Goal: Task Accomplishment & Management: Manage account settings

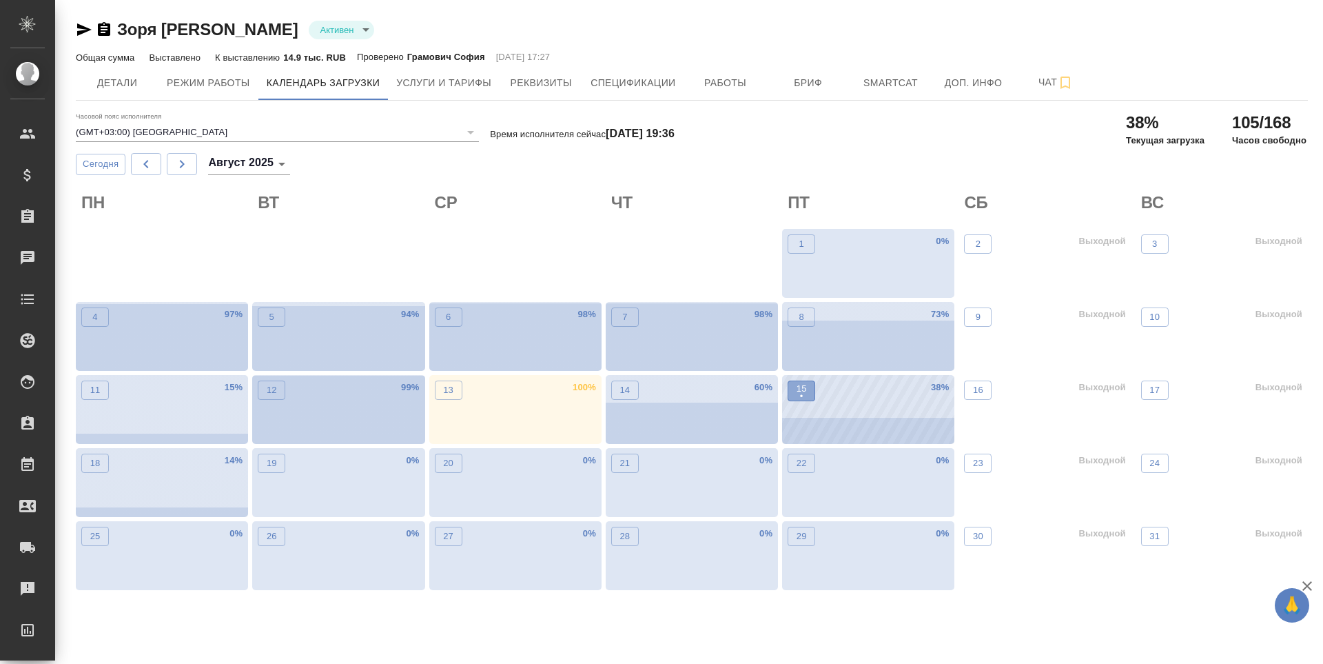
click at [807, 390] on span "15 •" at bounding box center [802, 391] width 14 height 18
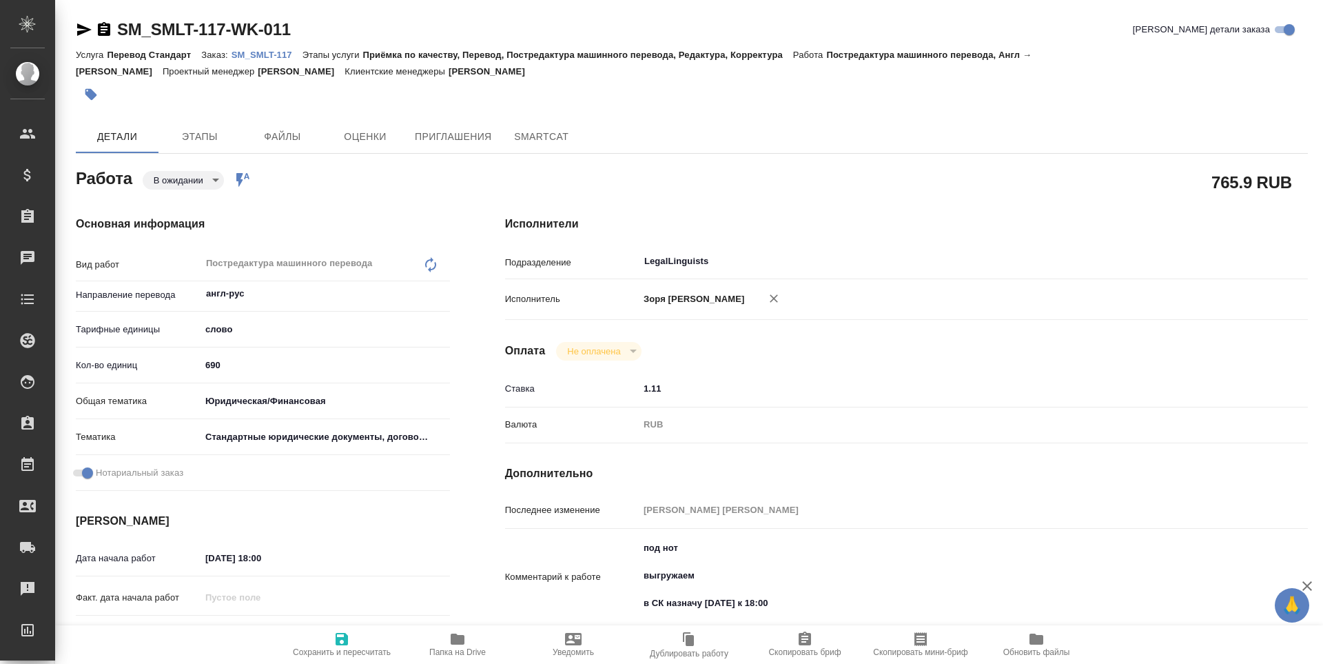
type textarea "x"
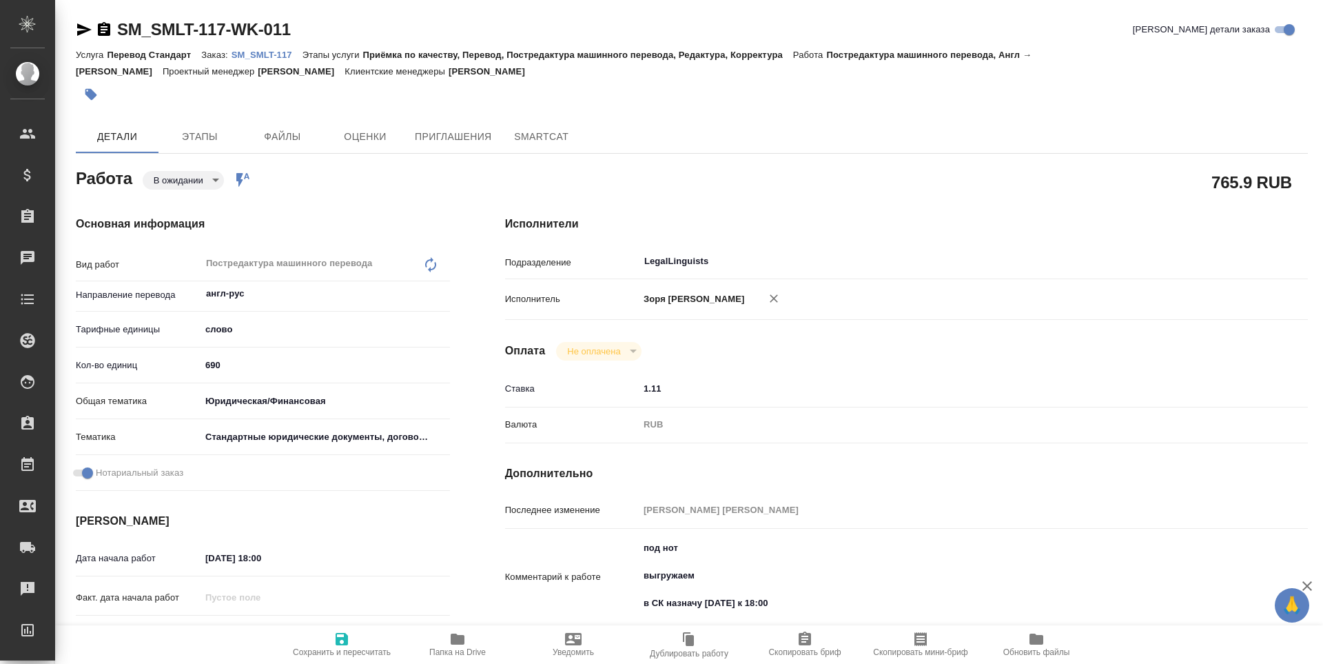
type textarea "x"
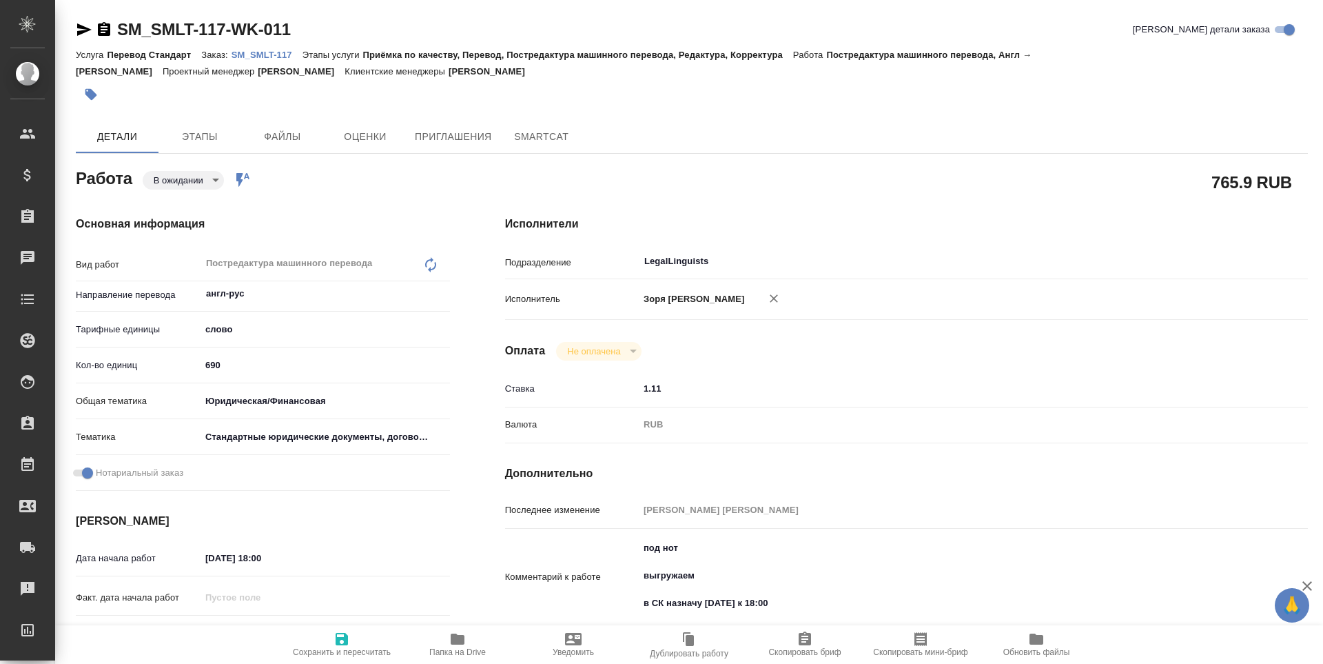
type textarea "x"
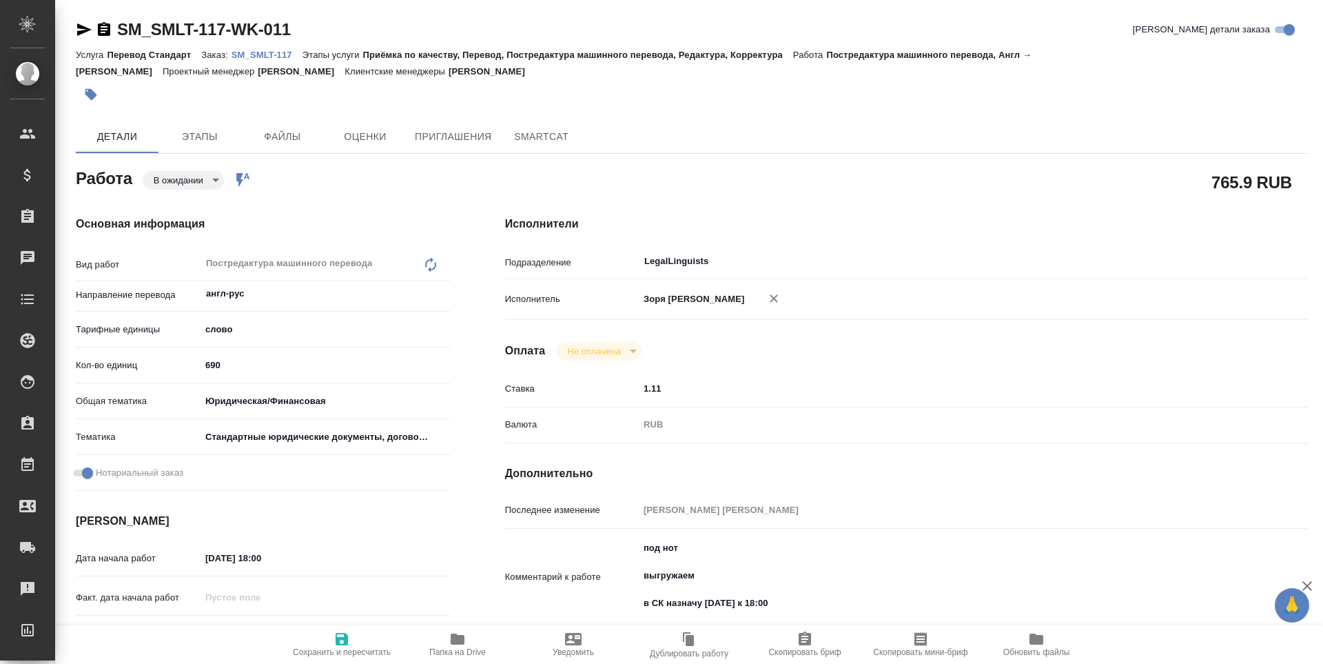
type textarea "x"
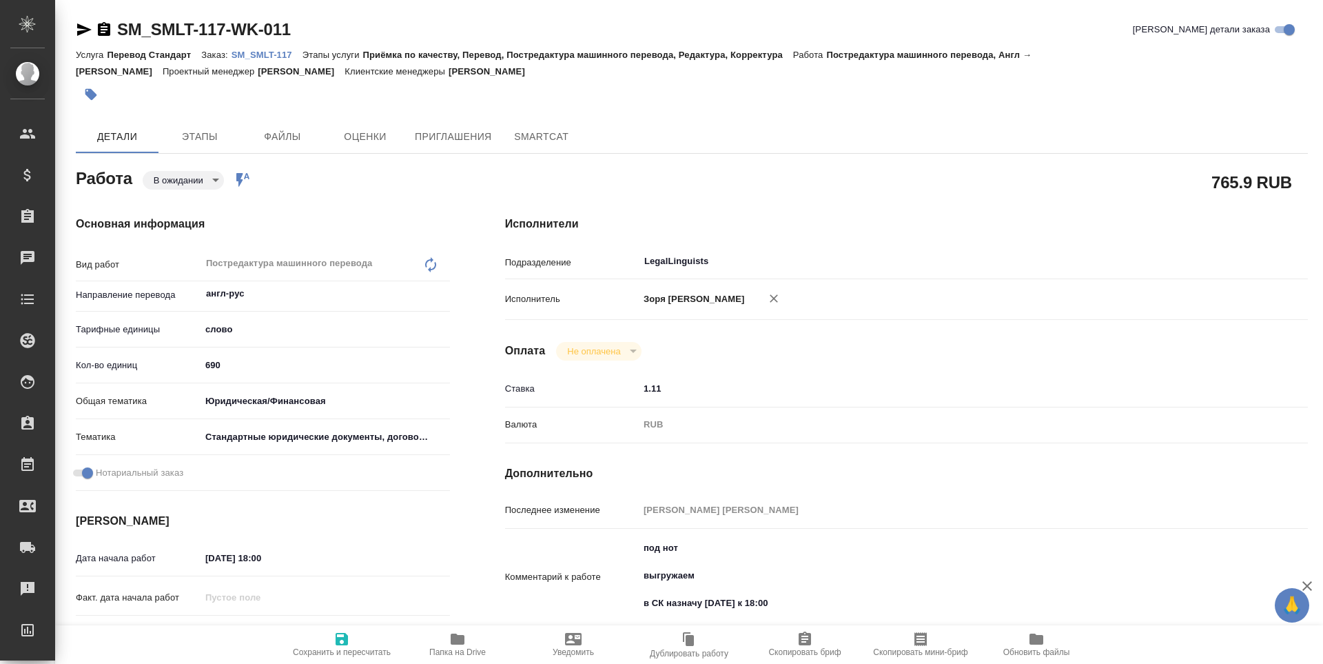
type textarea "x"
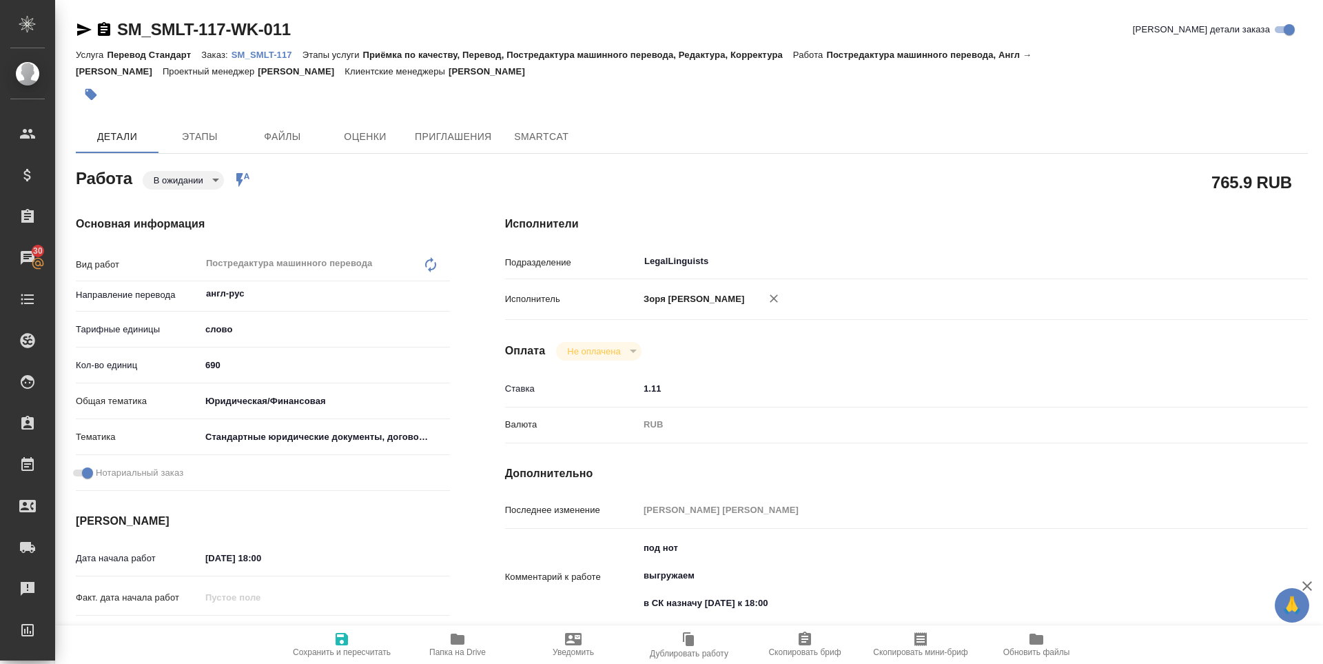
scroll to position [298, 0]
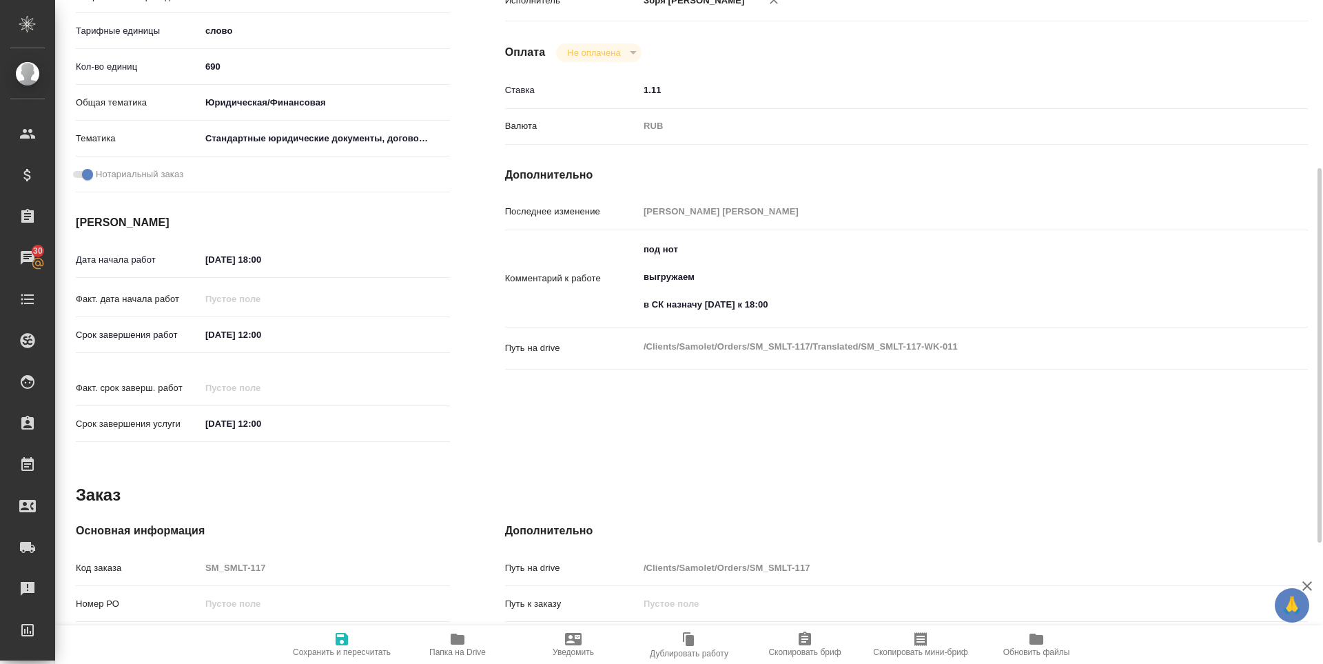
type textarea "x"
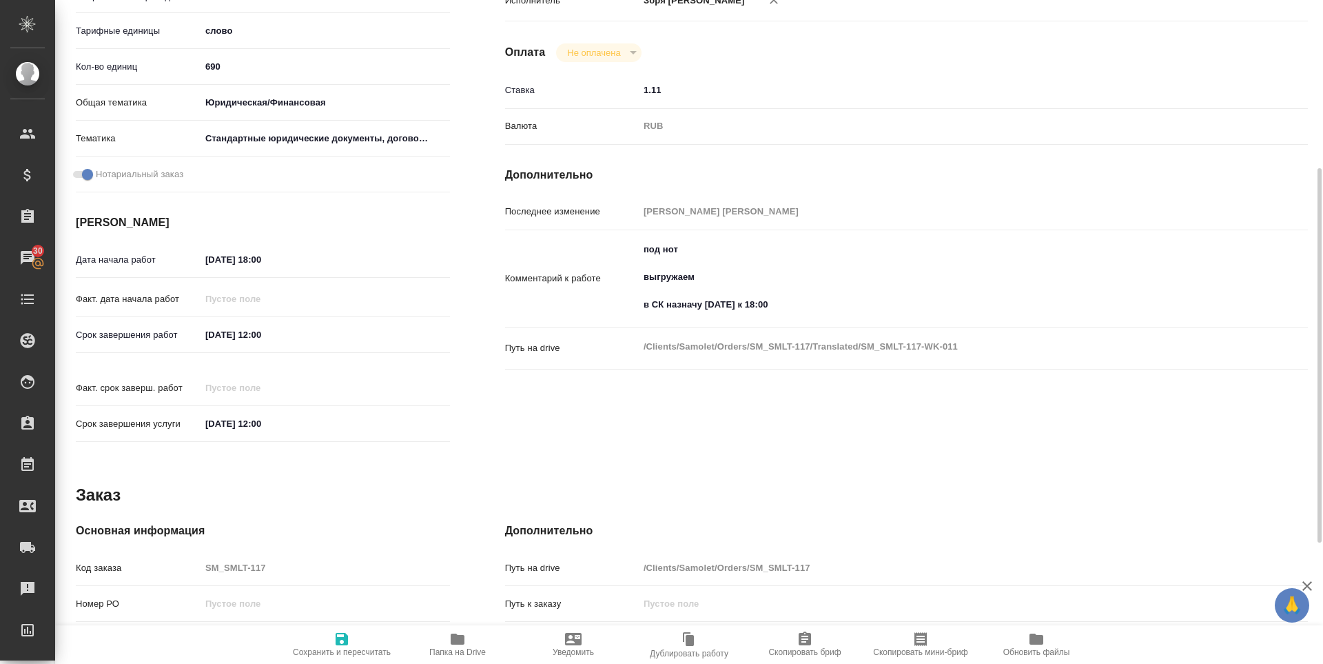
type textarea "x"
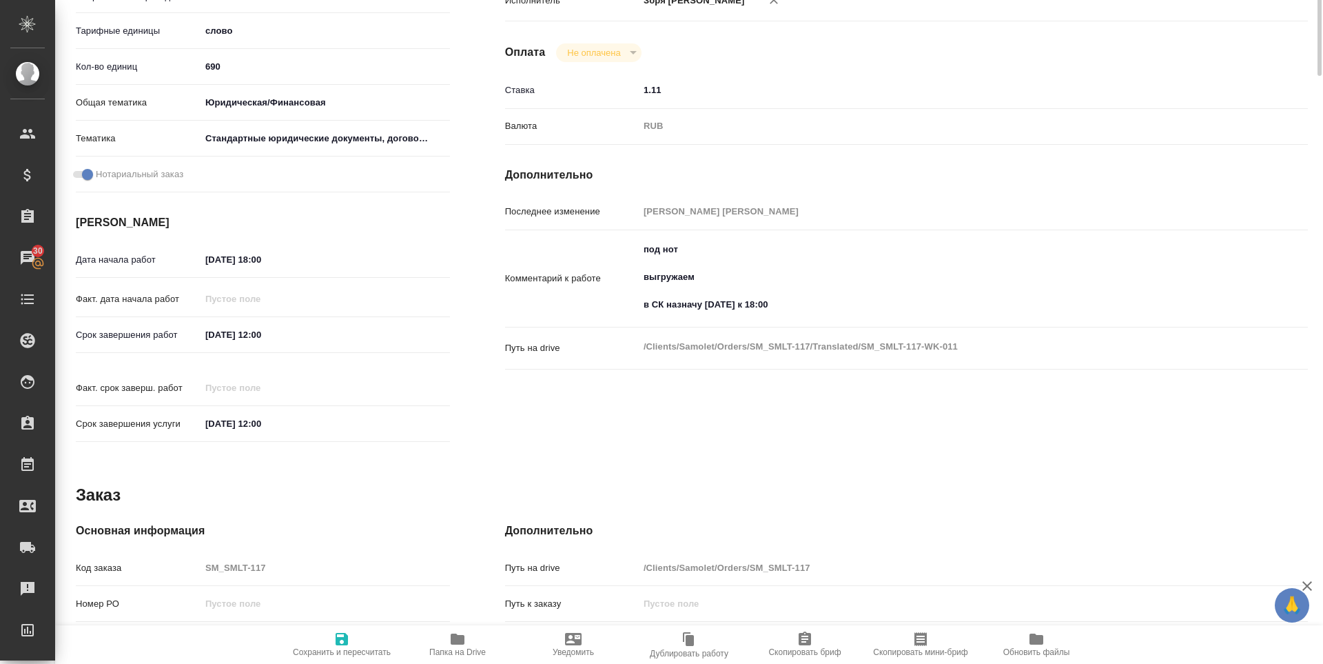
scroll to position [0, 0]
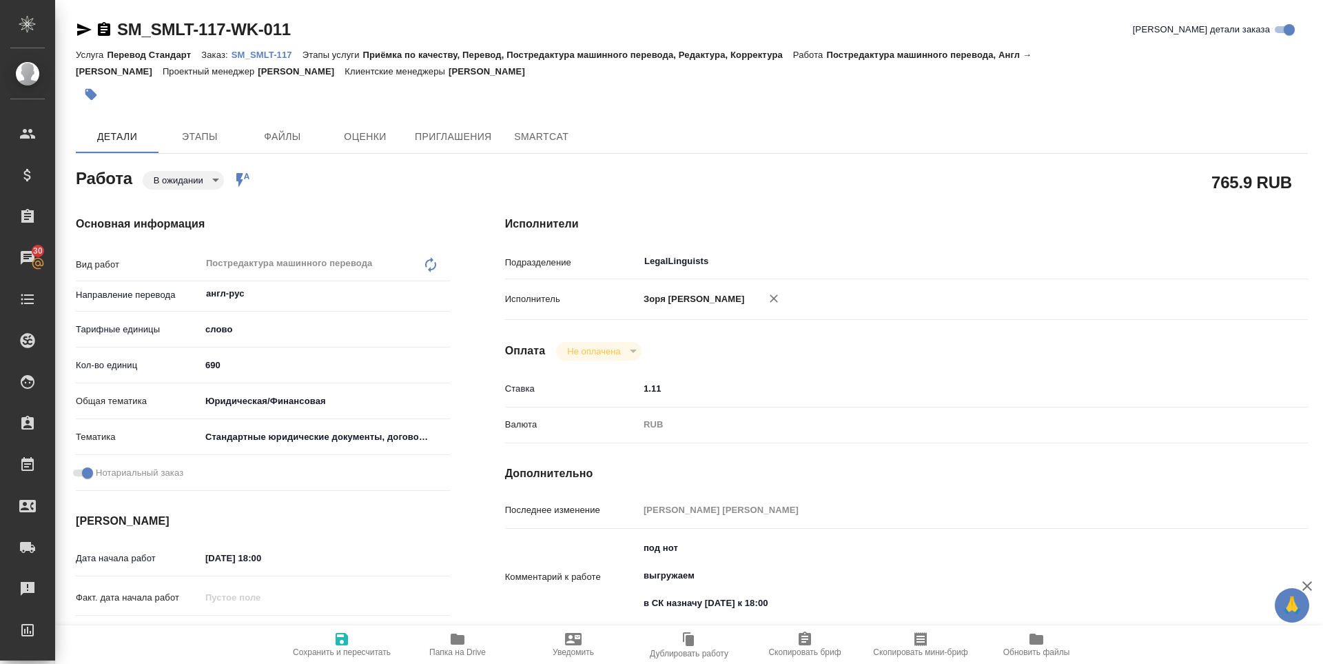
click at [457, 645] on icon "button" at bounding box center [457, 639] width 17 height 17
type textarea "x"
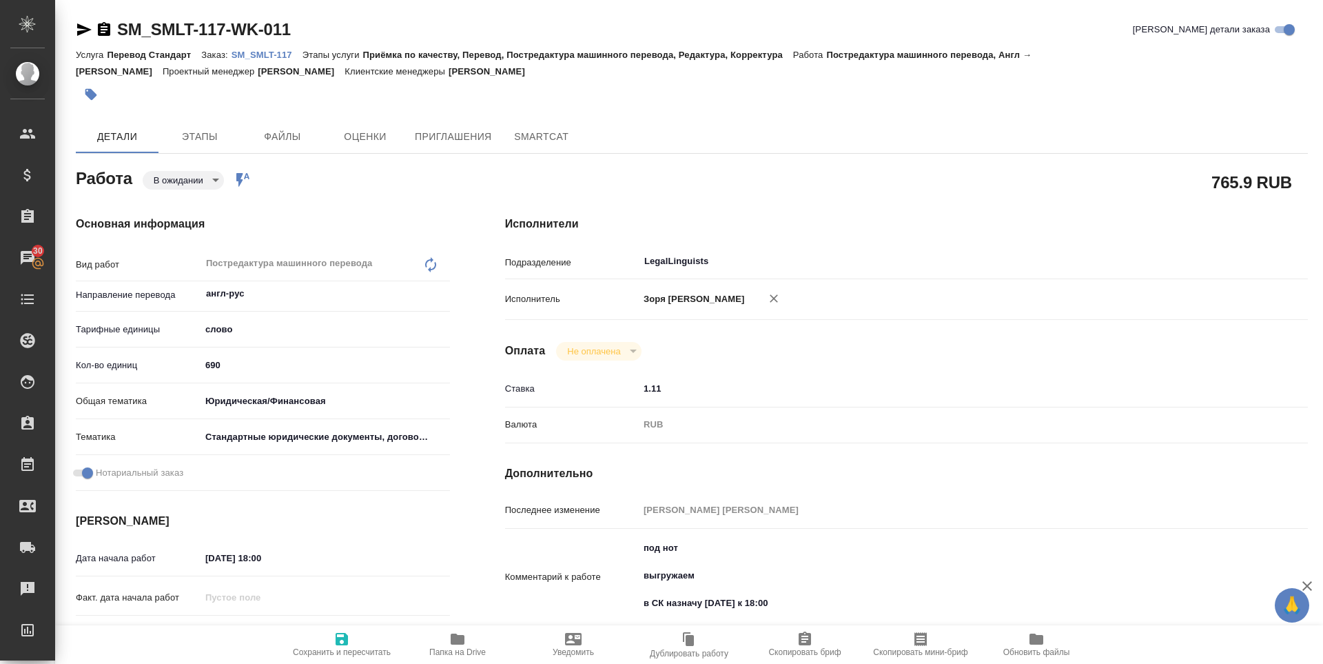
type textarea "x"
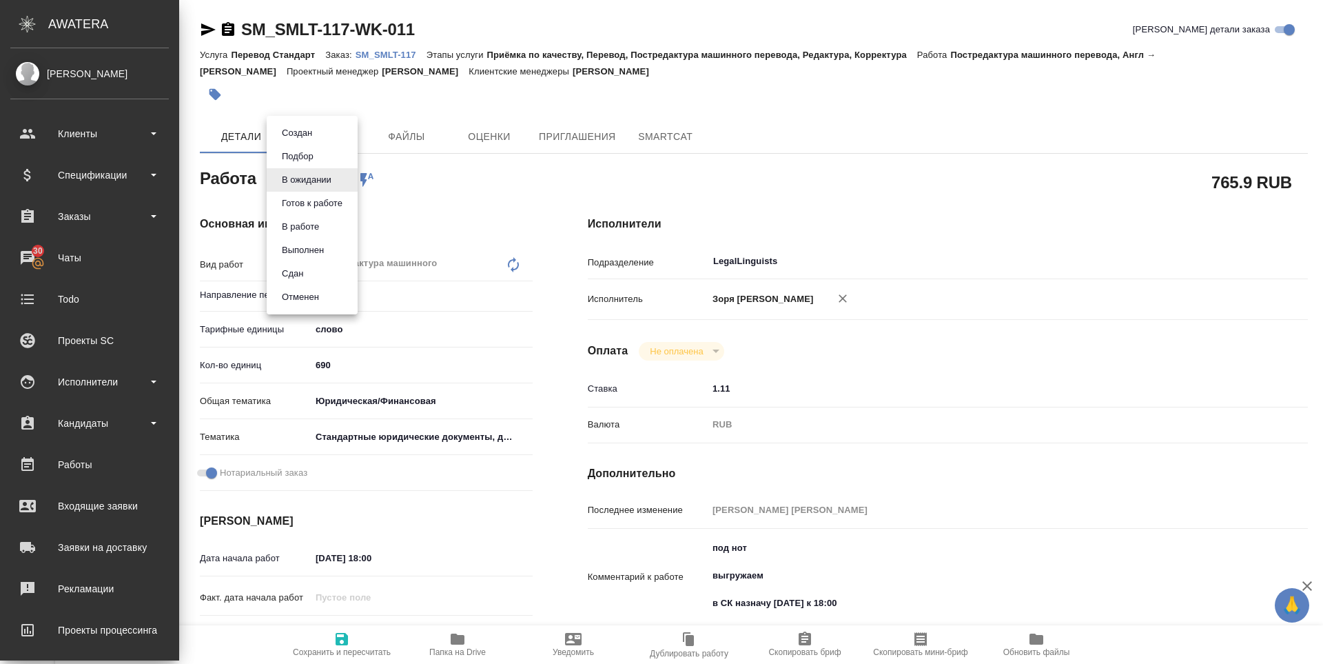
click at [300, 189] on body "🙏 .cls-1 fill:#fff; AWATERA Zoria Tatiana Клиенты Спецификации Заказы 30 Чаты T…" at bounding box center [661, 332] width 1323 height 664
click at [307, 211] on li "Готов к работе" at bounding box center [312, 203] width 91 height 23
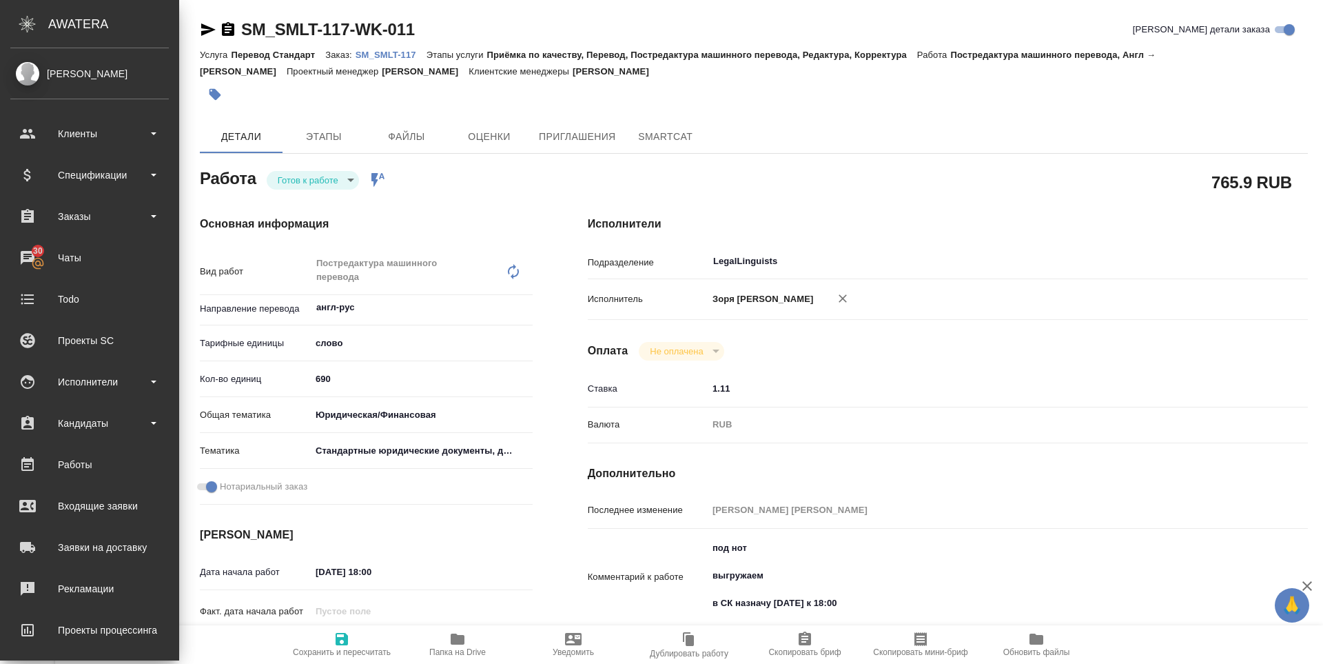
type textarea "x"
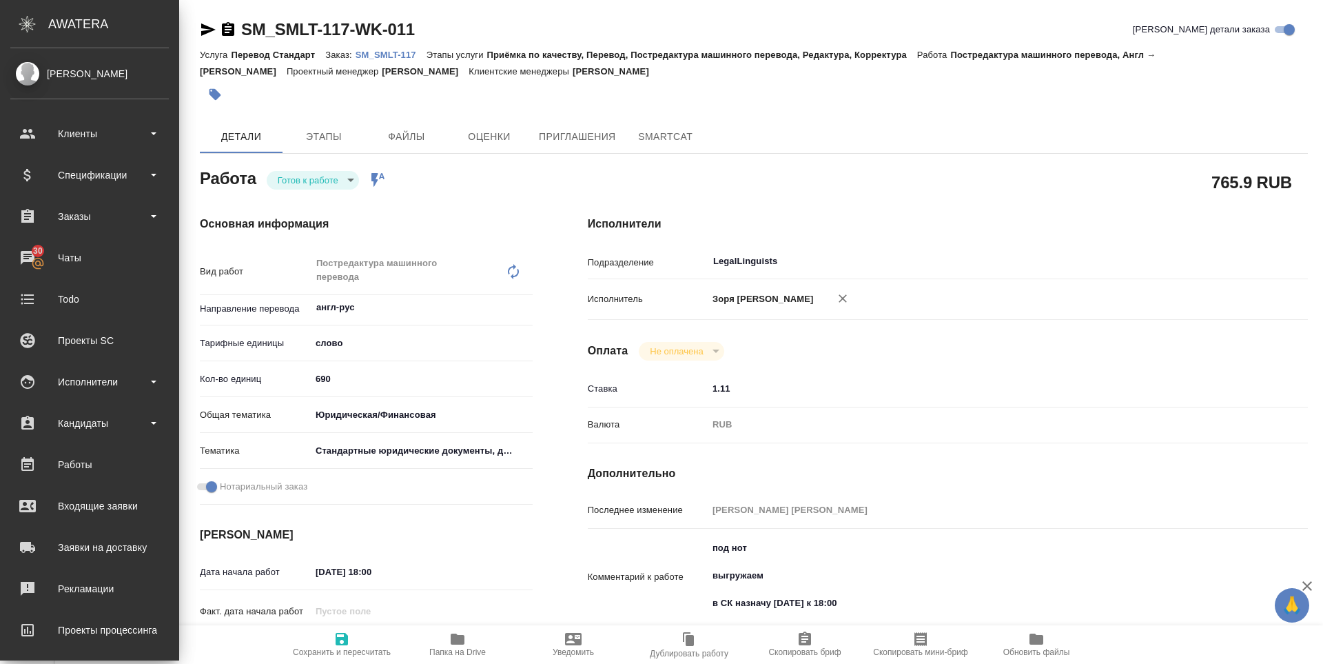
type textarea "x"
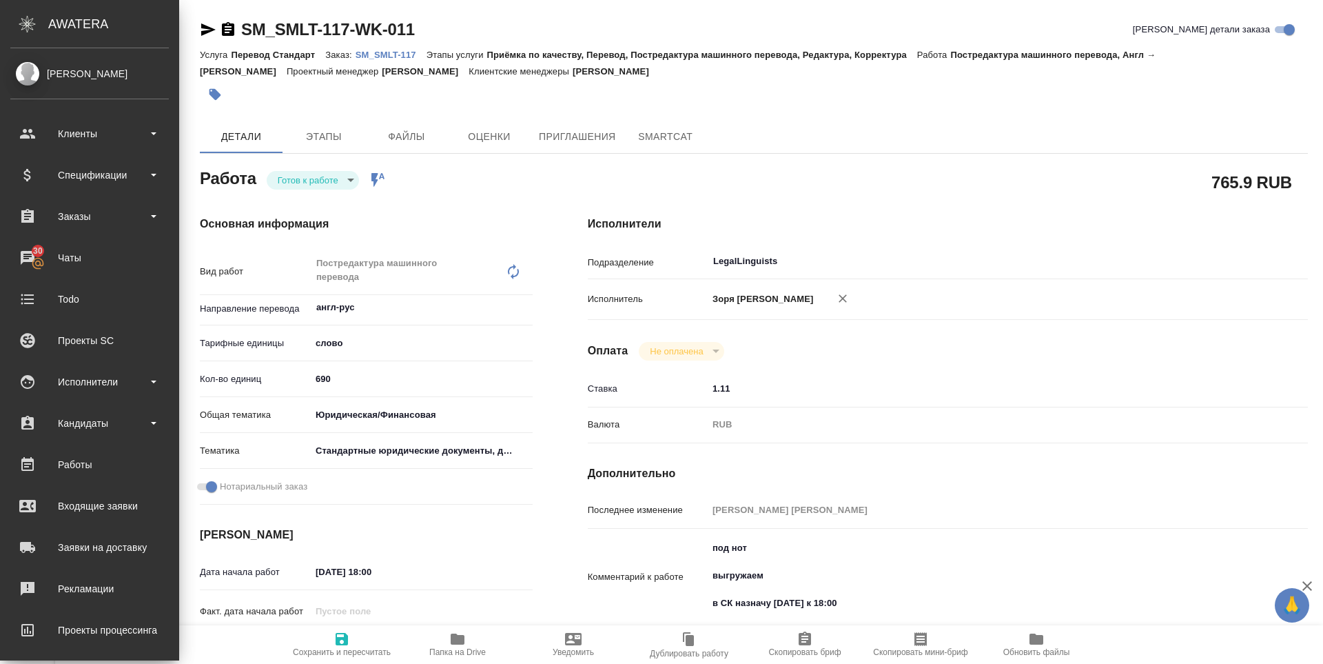
click at [306, 186] on body "🙏 .cls-1 fill:#fff; AWATERA Zoria Tatiana Клиенты Спецификации Заказы 30 Чаты T…" at bounding box center [661, 332] width 1323 height 664
type textarea "x"
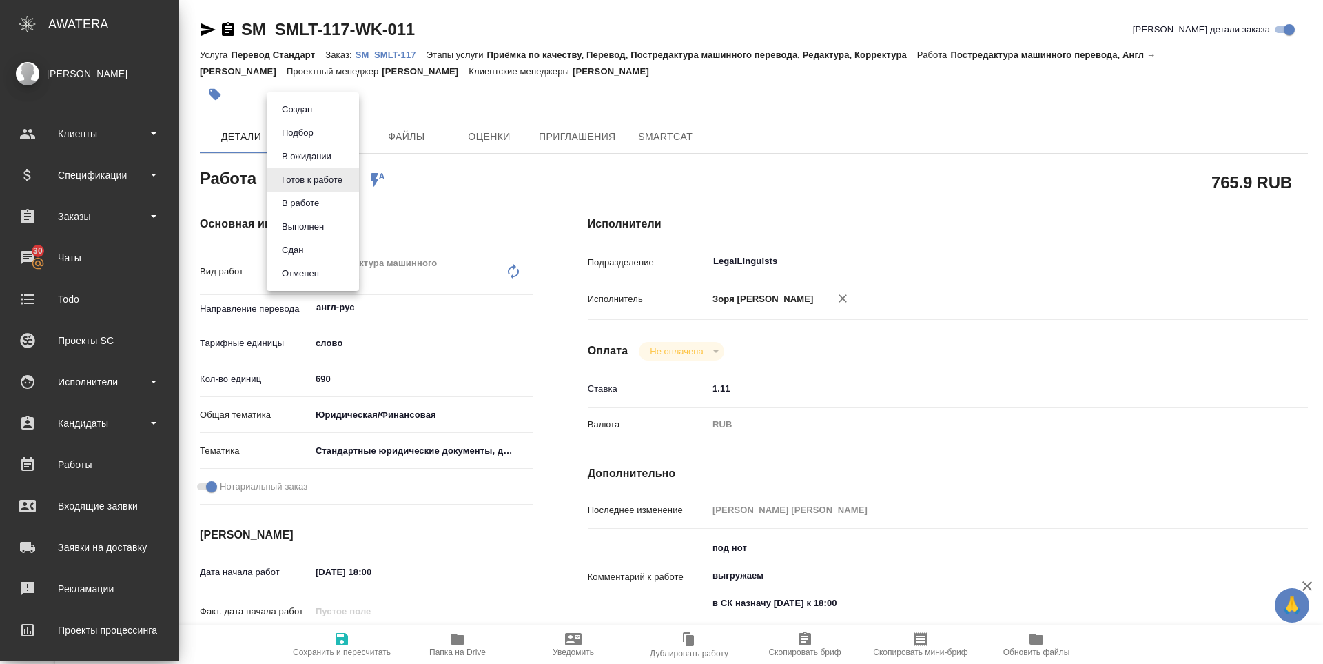
type textarea "x"
click at [306, 117] on button "В работе" at bounding box center [297, 109] width 39 height 15
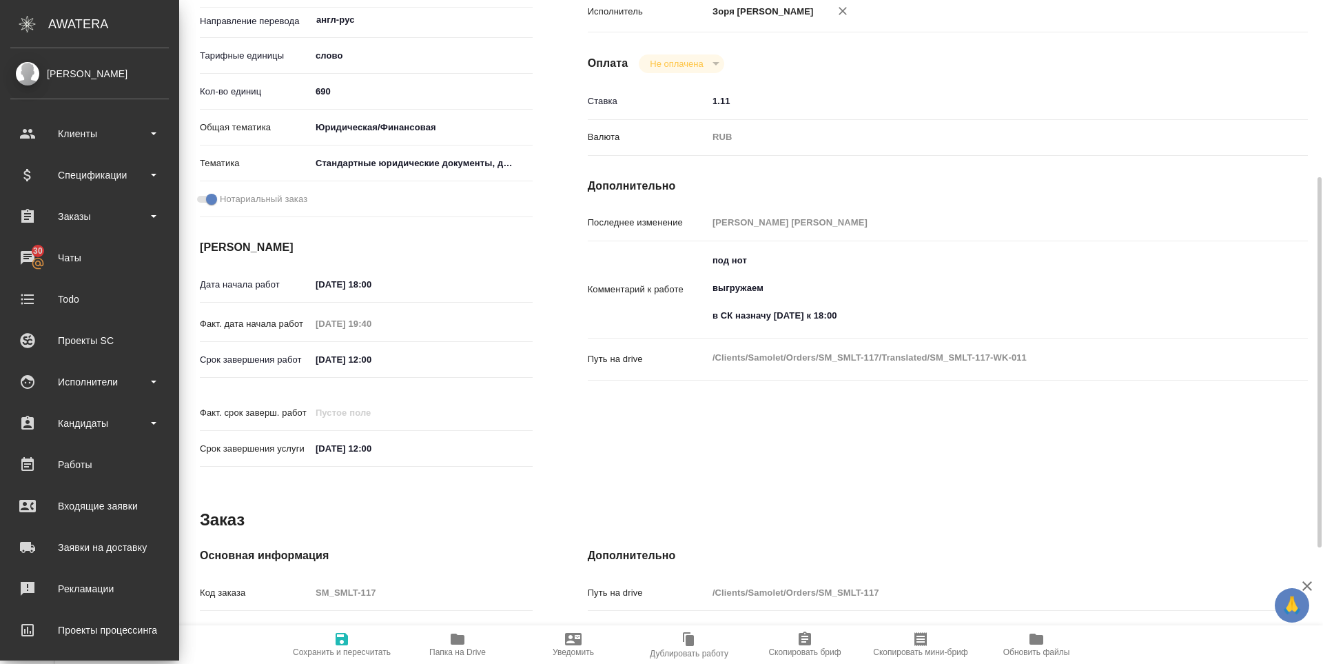
scroll to position [298, 0]
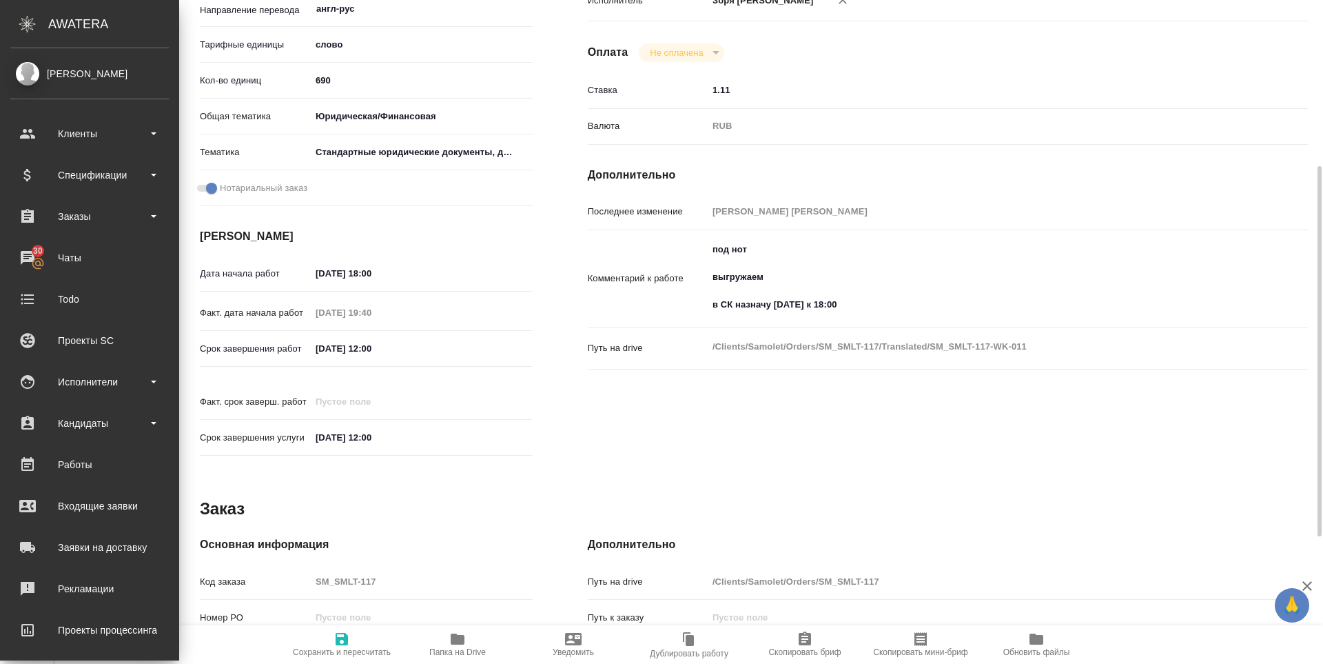
type textarea "x"
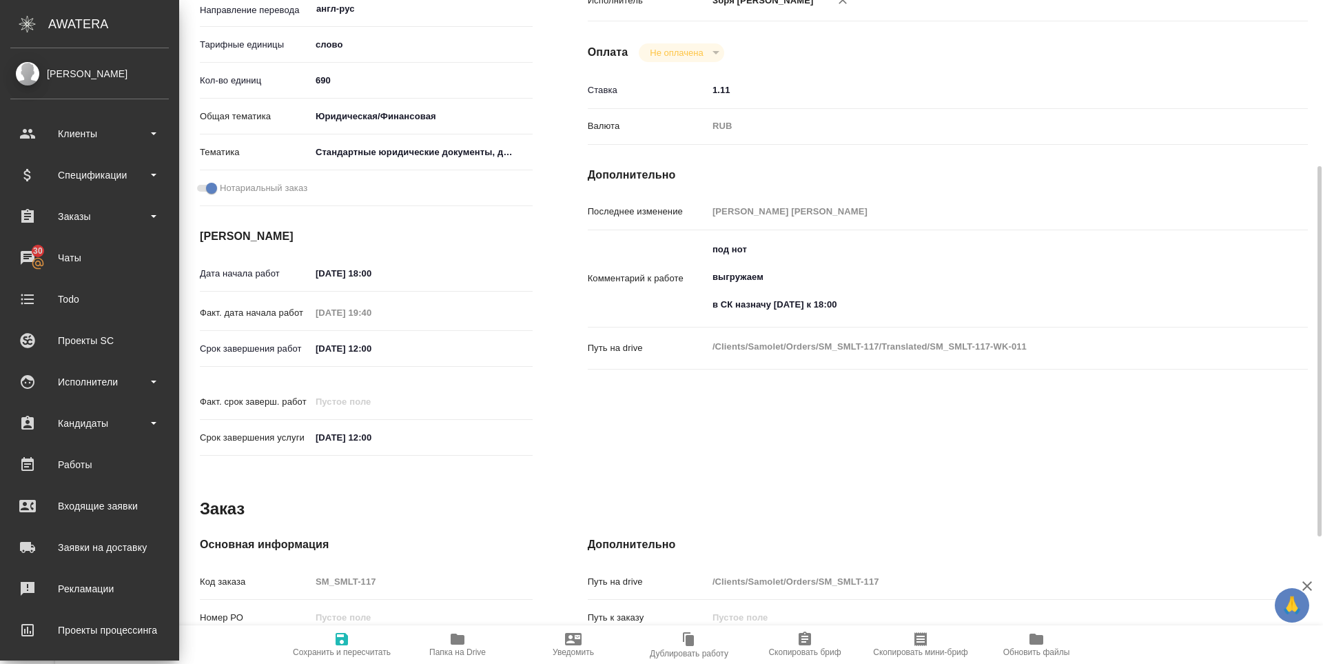
type textarea "x"
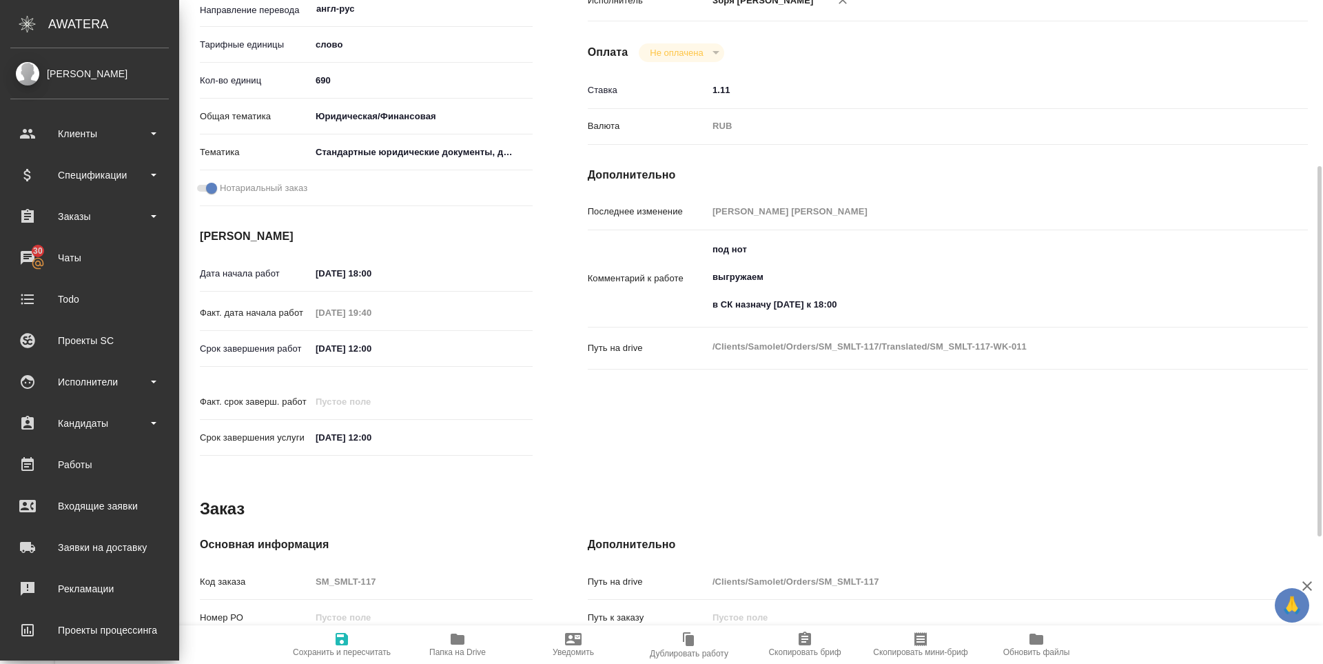
type textarea "x"
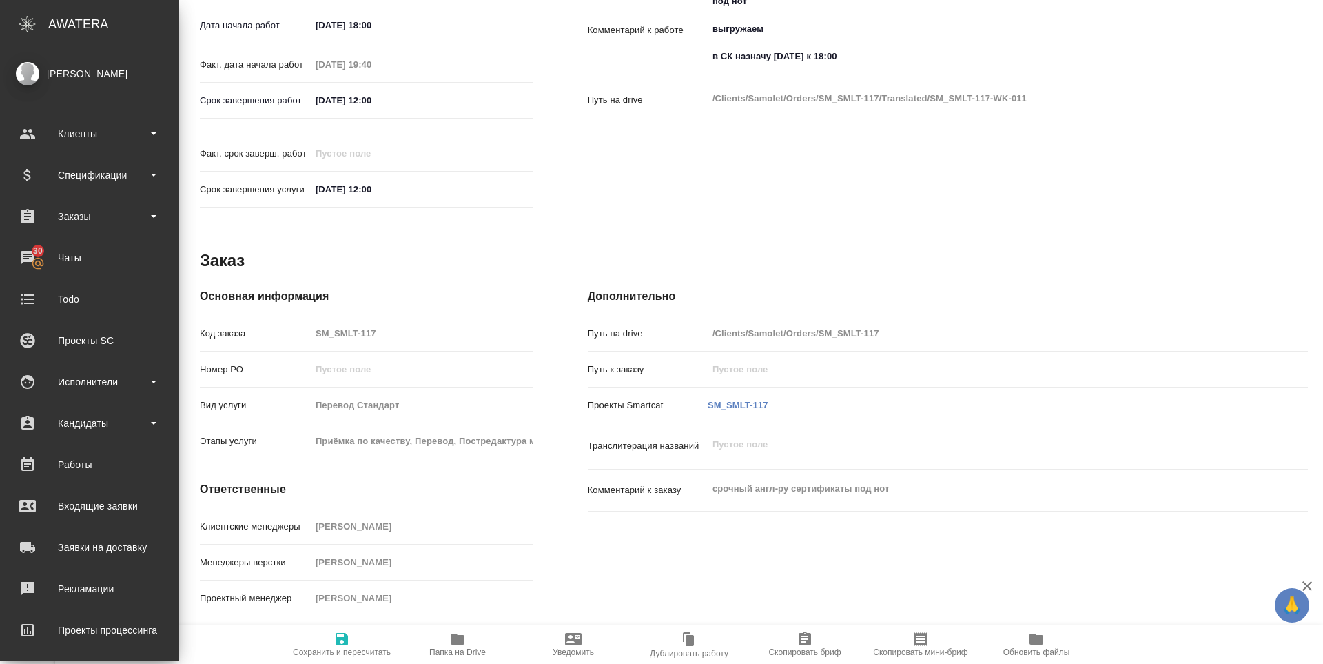
scroll to position [0, 0]
